Goal: Check status

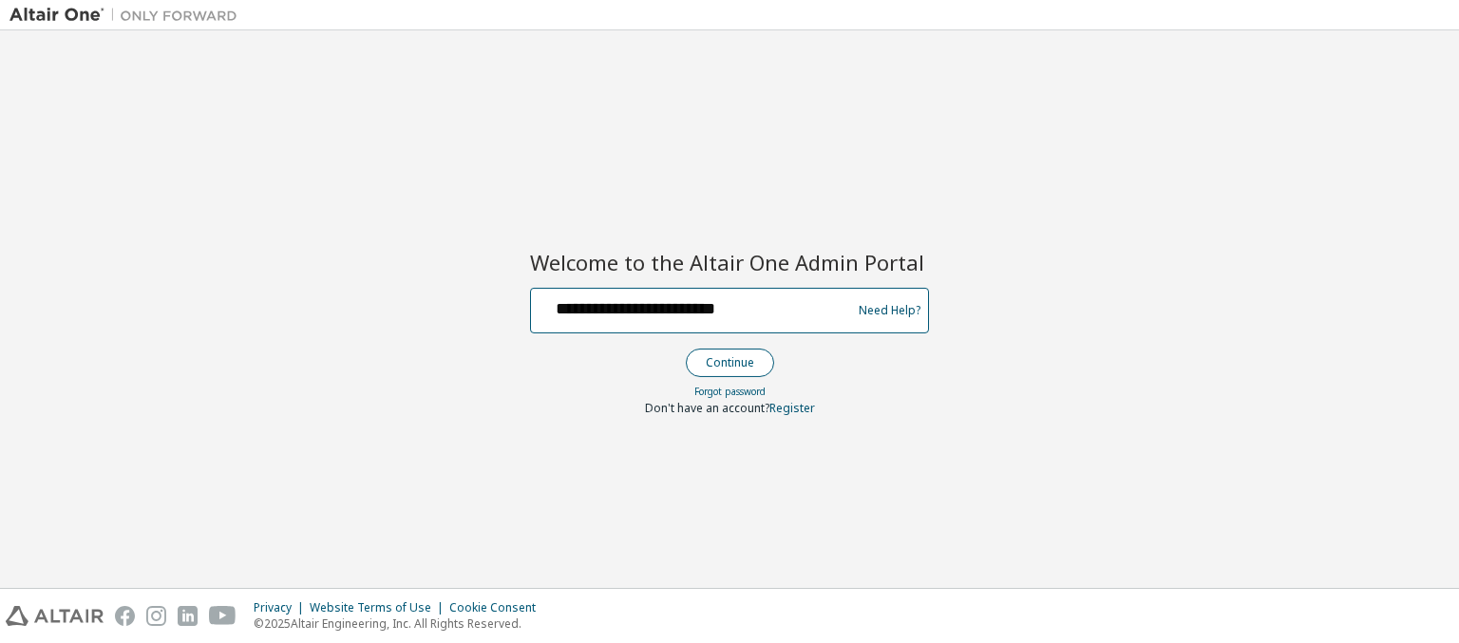
type input "**********"
click at [728, 362] on button "Continue" at bounding box center [730, 363] width 88 height 28
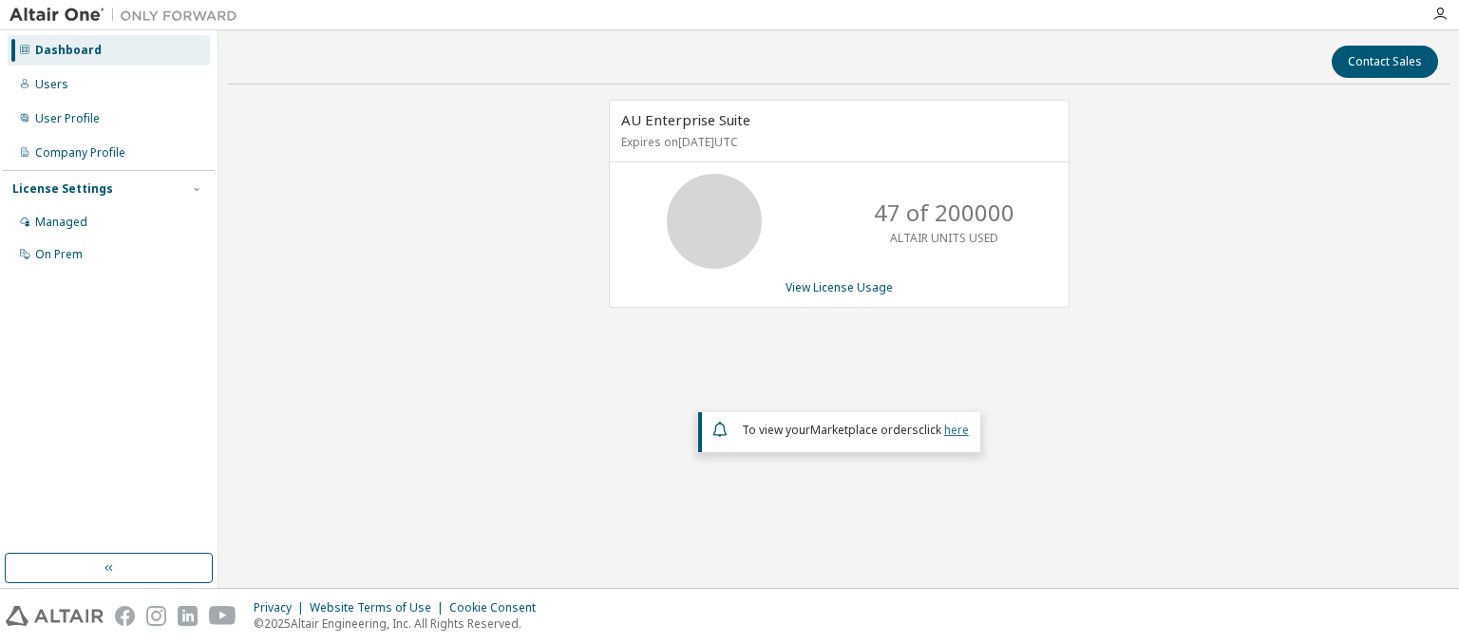
click at [955, 427] on link "here" at bounding box center [956, 430] width 25 height 16
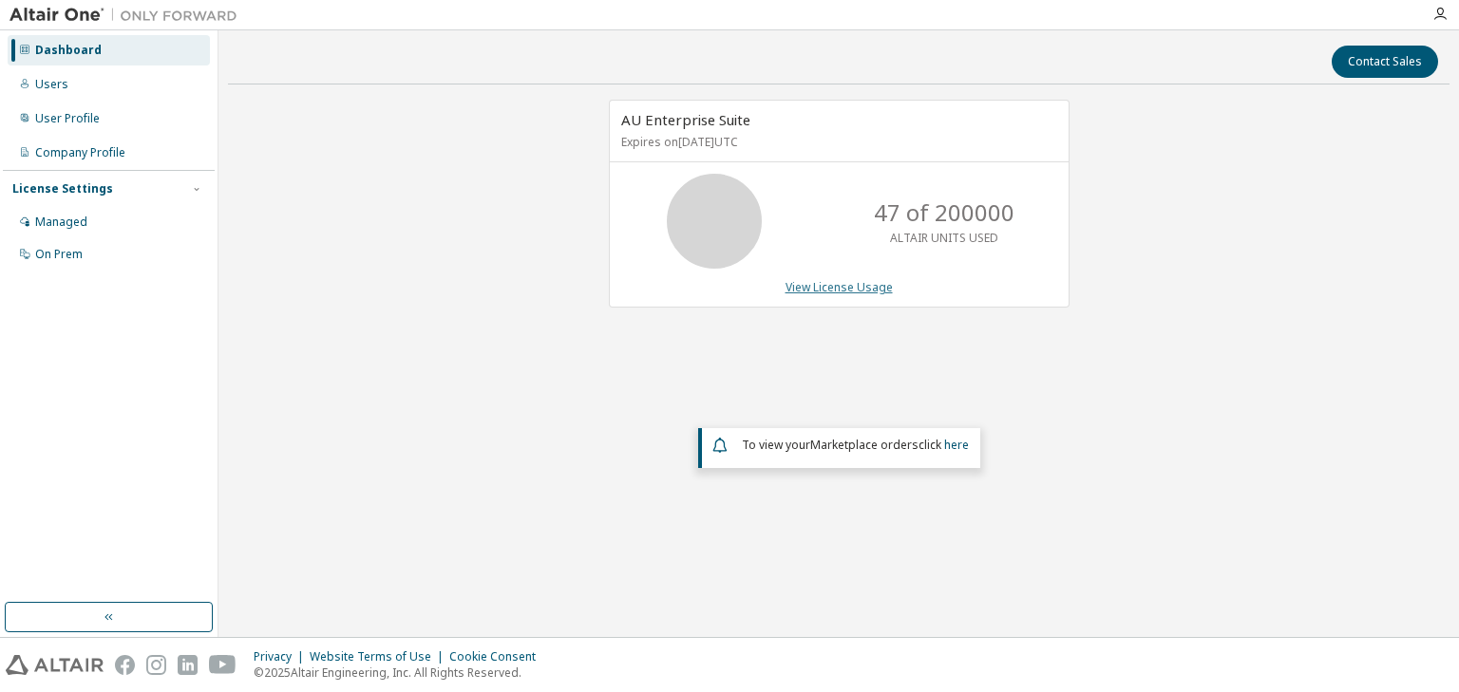
click at [838, 286] on link "View License Usage" at bounding box center [838, 287] width 107 height 16
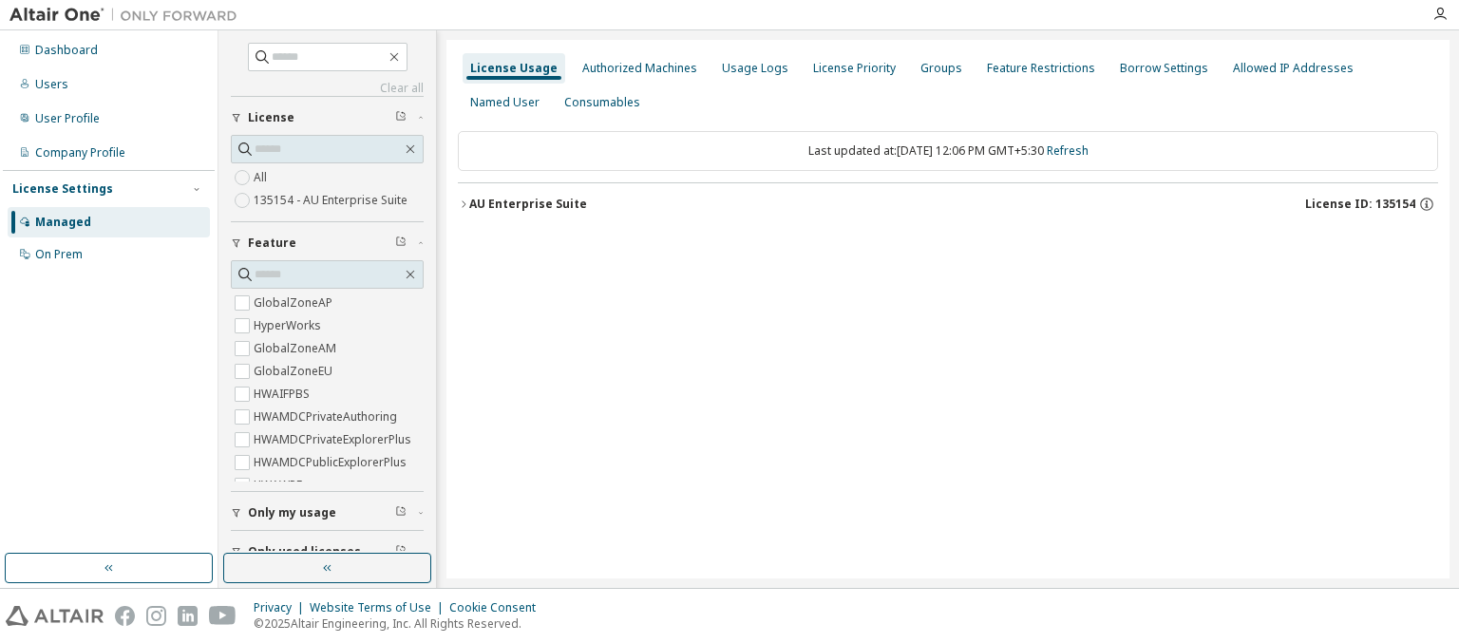
click at [952, 203] on div "AU Enterprise Suite License ID: 135154" at bounding box center [953, 204] width 969 height 17
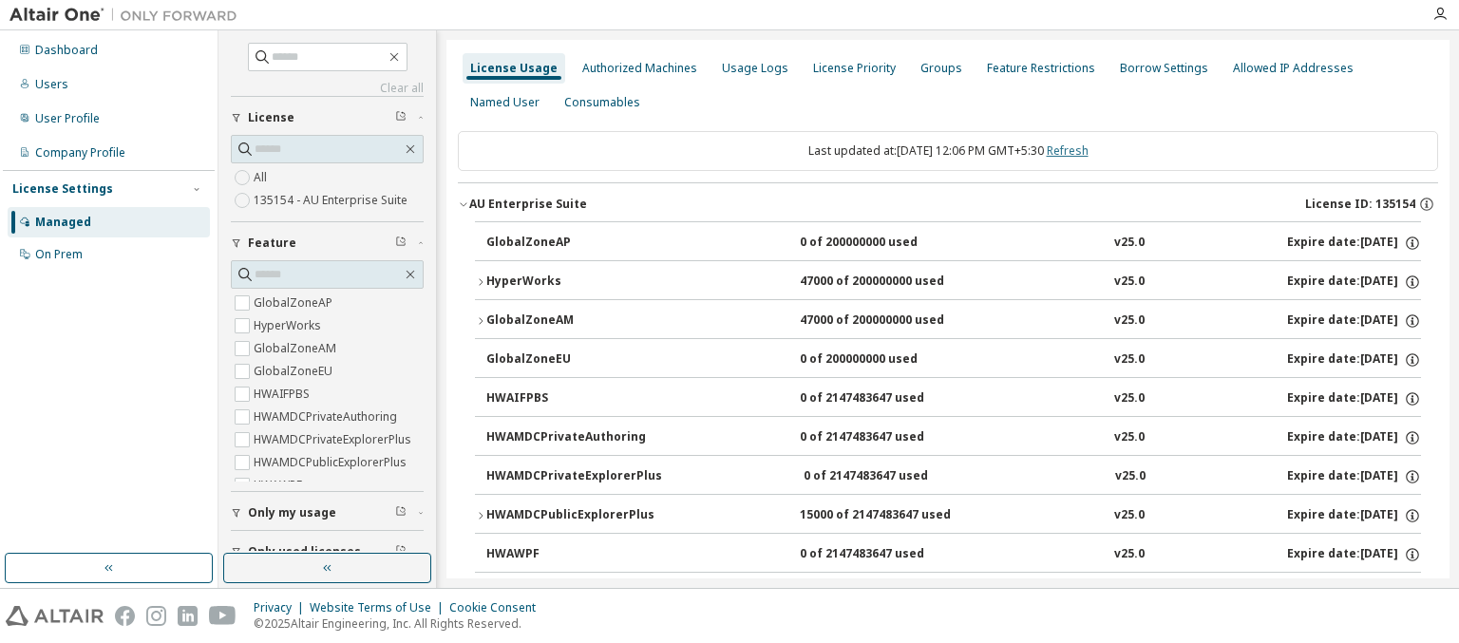
click at [1082, 150] on link "Refresh" at bounding box center [1068, 150] width 42 height 16
